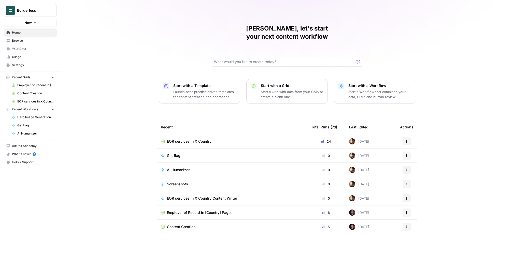
click at [48, 37] on link "Browse" at bounding box center [30, 41] width 53 height 8
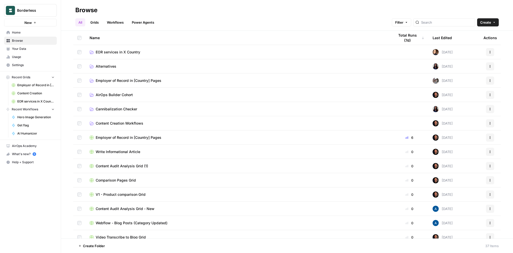
click at [119, 48] on td "EOR services in X Country" at bounding box center [238, 52] width 305 height 14
click at [119, 51] on span "EOR services in X Country" at bounding box center [118, 52] width 45 height 5
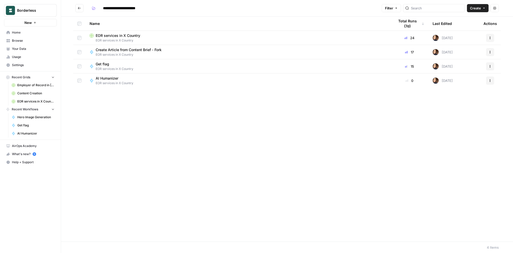
click at [119, 36] on span "EOR services in X Country" at bounding box center [118, 35] width 45 height 5
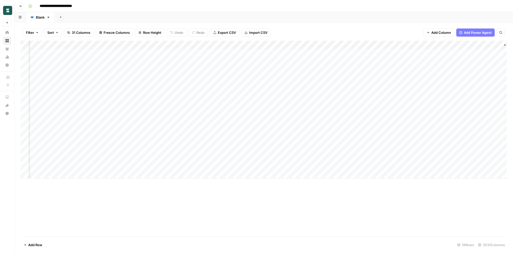
scroll to position [0, 1003]
